Goal: Information Seeking & Learning: Learn about a topic

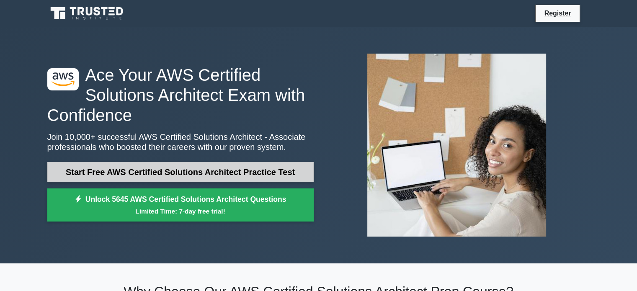
click at [238, 169] on link "Start Free AWS Certified Solutions Architect Practice Test" at bounding box center [180, 172] width 266 height 20
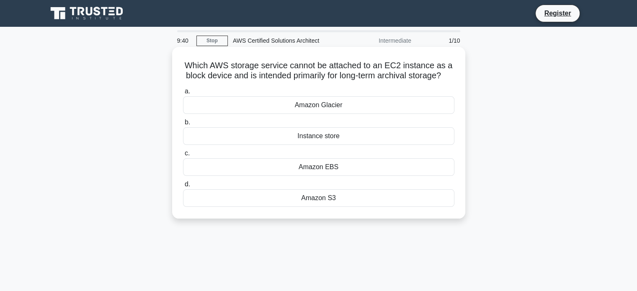
click at [323, 114] on div "Amazon Glacier" at bounding box center [319, 105] width 272 height 18
click at [183, 94] on input "a. Amazon Glacier" at bounding box center [183, 91] width 0 height 5
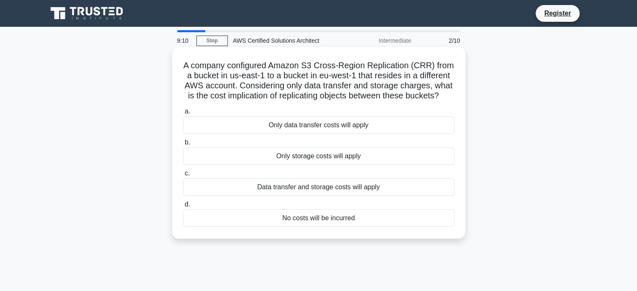
click at [323, 191] on div "Data transfer and storage costs will apply" at bounding box center [319, 188] width 272 height 18
click at [183, 176] on input "c. Data transfer and storage costs will apply" at bounding box center [183, 173] width 0 height 5
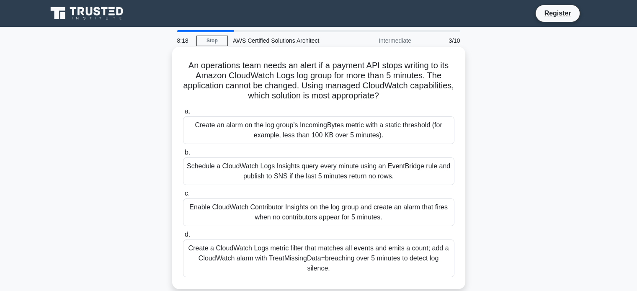
click at [334, 175] on div "Schedule a CloudWatch Logs Insights query every minute using an EventBridge rul…" at bounding box center [319, 172] width 272 height 28
click at [183, 155] on input "b. Schedule a CloudWatch Logs Insights query every minute using an EventBridge …" at bounding box center [183, 152] width 0 height 5
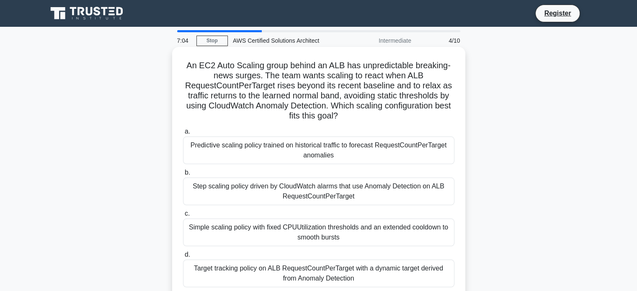
scroll to position [42, 0]
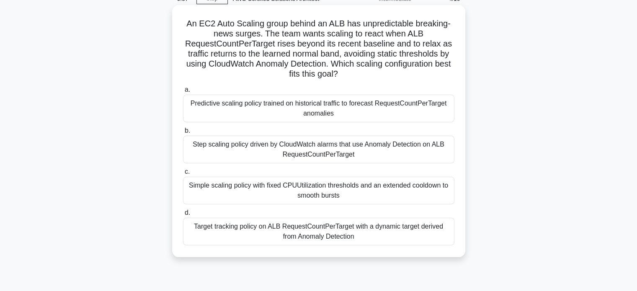
click at [366, 232] on div "Target tracking policy on ALB RequestCountPerTarget with a dynamic target deriv…" at bounding box center [319, 232] width 272 height 28
click at [183, 216] on input "d. Target tracking policy on ALB RequestCountPerTarget with a dynamic target de…" at bounding box center [183, 212] width 0 height 5
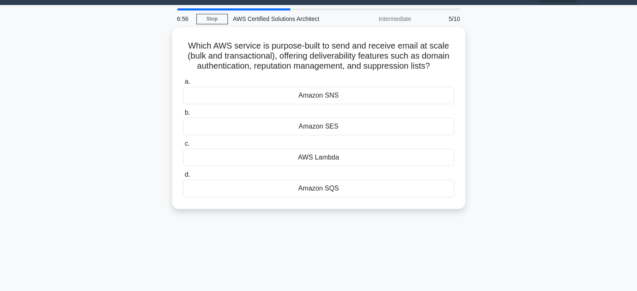
scroll to position [0, 0]
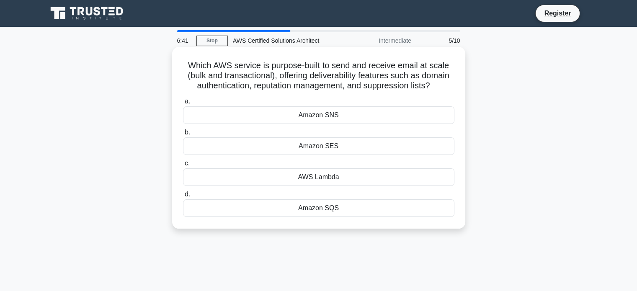
click at [318, 146] on div "Amazon SES" at bounding box center [319, 146] width 272 height 18
click at [183, 135] on input "b. Amazon SES" at bounding box center [183, 132] width 0 height 5
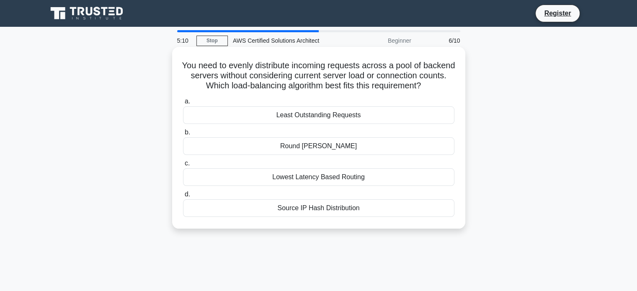
click at [316, 146] on div "Round Robin" at bounding box center [319, 146] width 272 height 18
click at [183, 135] on input "b. Round Robin" at bounding box center [183, 132] width 0 height 5
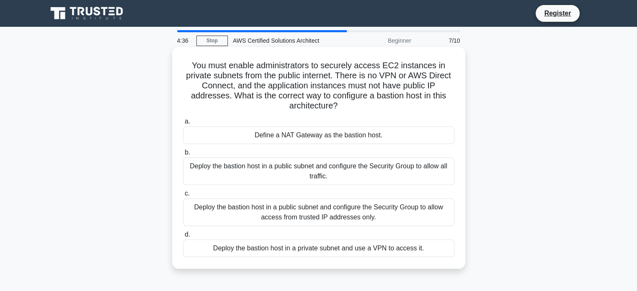
click at [345, 217] on div "Deploy the bastion host in a public subnet and configure the Security Group to …" at bounding box center [319, 213] width 272 height 28
click at [183, 197] on input "c. Deploy the bastion host in a public subnet and configure the Security Group …" at bounding box center [183, 193] width 0 height 5
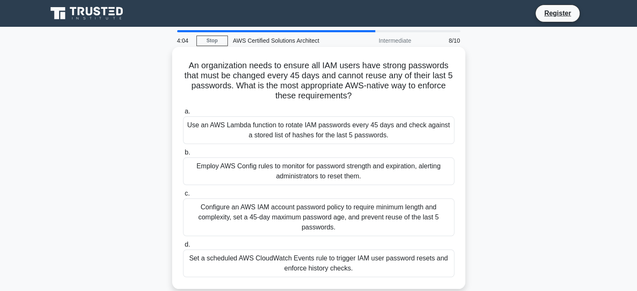
click at [432, 174] on div "Employ AWS Config rules to monitor for password strength and expiration, alerti…" at bounding box center [319, 172] width 272 height 28
click at [183, 155] on input "b. Employ AWS Config rules to monitor for password strength and expiration, ale…" at bounding box center [183, 152] width 0 height 5
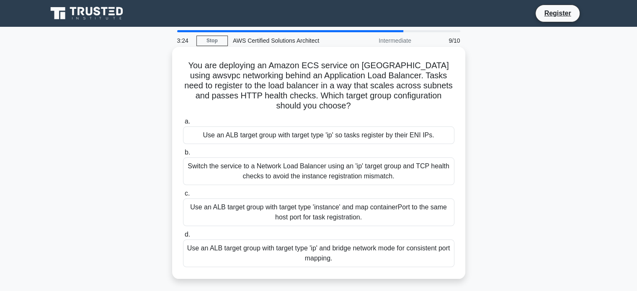
click at [410, 253] on div "Use an ALB target group with target type 'ip' and bridge network mode for consi…" at bounding box center [319, 254] width 272 height 28
click at [183, 238] on input "d. Use an ALB target group with target type 'ip' and bridge network mode for co…" at bounding box center [183, 234] width 0 height 5
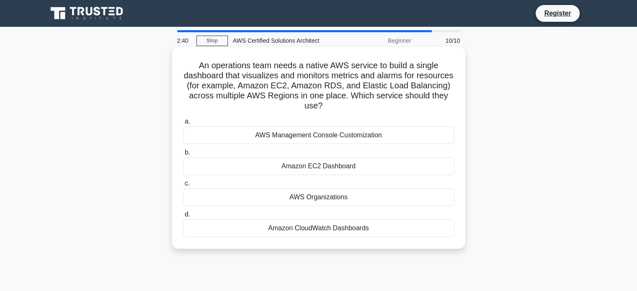
click at [335, 198] on div "AWS Organizations" at bounding box center [319, 198] width 272 height 18
click at [183, 186] on input "c. AWS Organizations" at bounding box center [183, 183] width 0 height 5
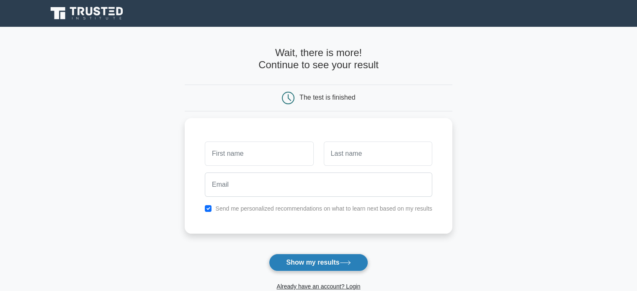
click at [326, 263] on button "Show my results" at bounding box center [318, 263] width 99 height 18
click at [323, 263] on button "Show my results" at bounding box center [318, 263] width 99 height 18
click at [324, 262] on button "Show my results" at bounding box center [318, 263] width 99 height 18
